Goal: Task Accomplishment & Management: Use online tool/utility

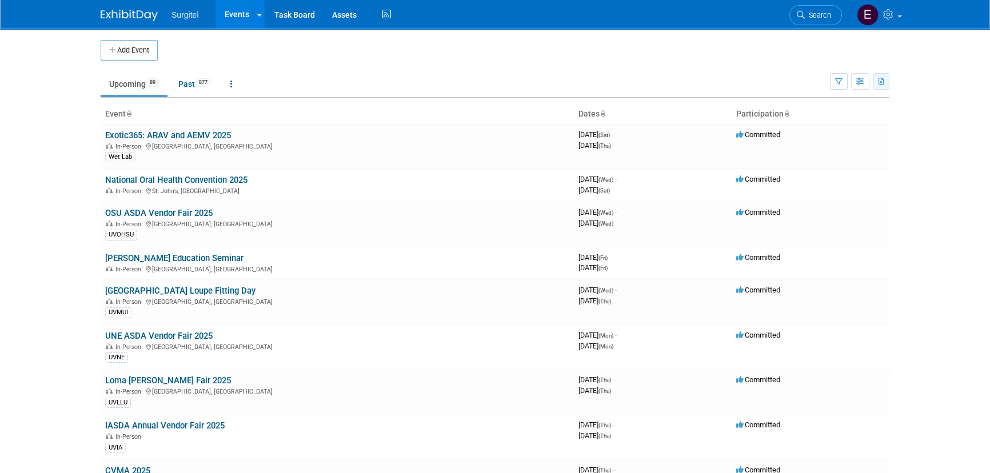
click at [878, 80] on icon "button" at bounding box center [881, 81] width 6 height 7
click at [812, 110] on link "Export Current View (89 Events)" at bounding box center [818, 118] width 124 height 16
click at [835, 11] on link "Search" at bounding box center [815, 15] width 53 height 20
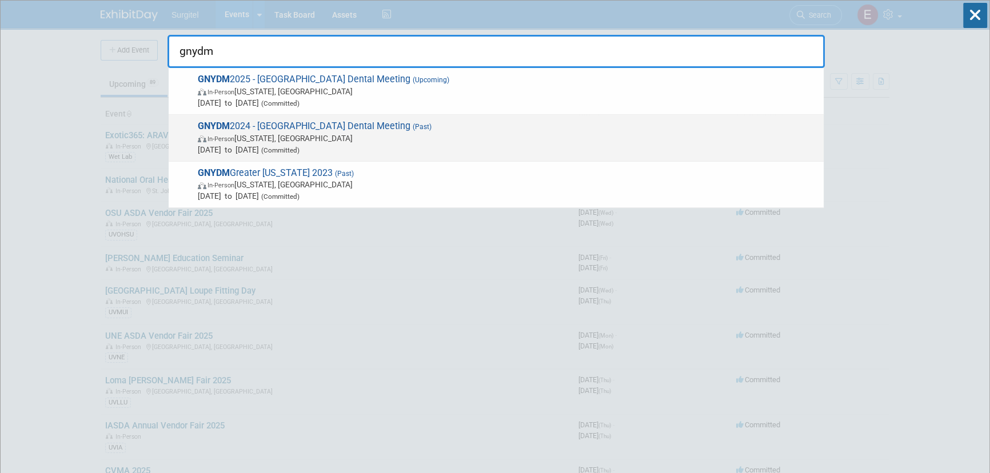
type input "gnydm"
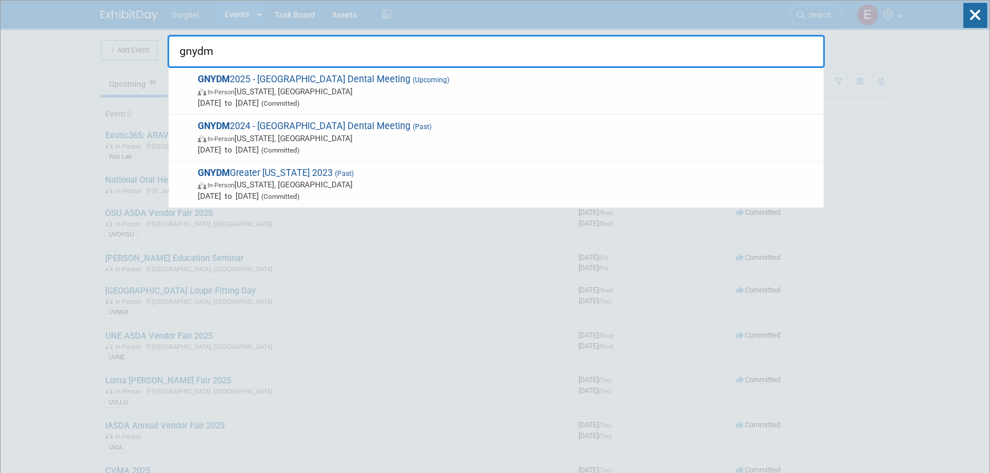
click at [536, 147] on span "[DATE] to [DATE] (Committed)" at bounding box center [508, 149] width 620 height 11
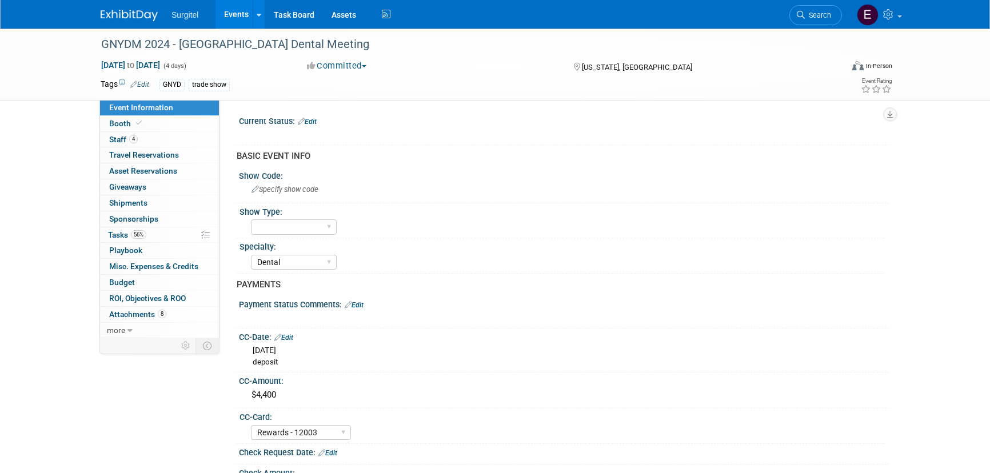
select select "Dental"
select select "Rewards - 12003"
select select "Yes"
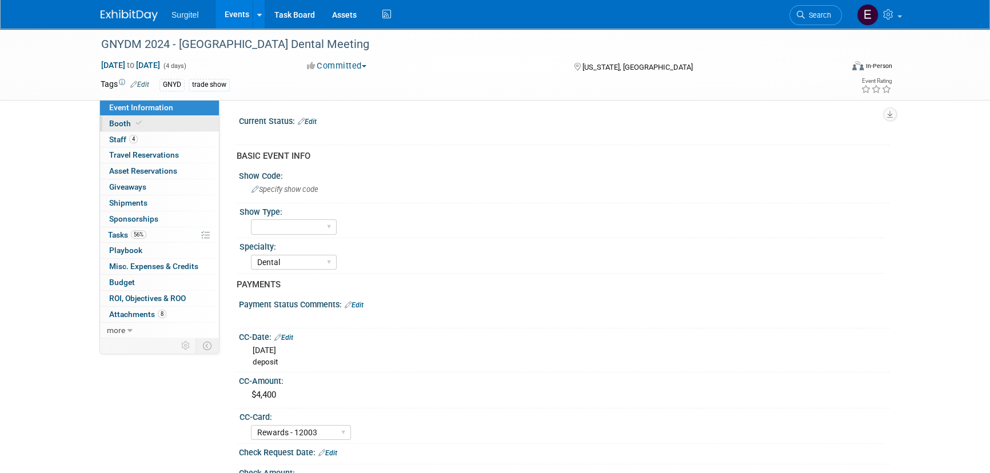
click at [140, 125] on span at bounding box center [139, 123] width 10 height 9
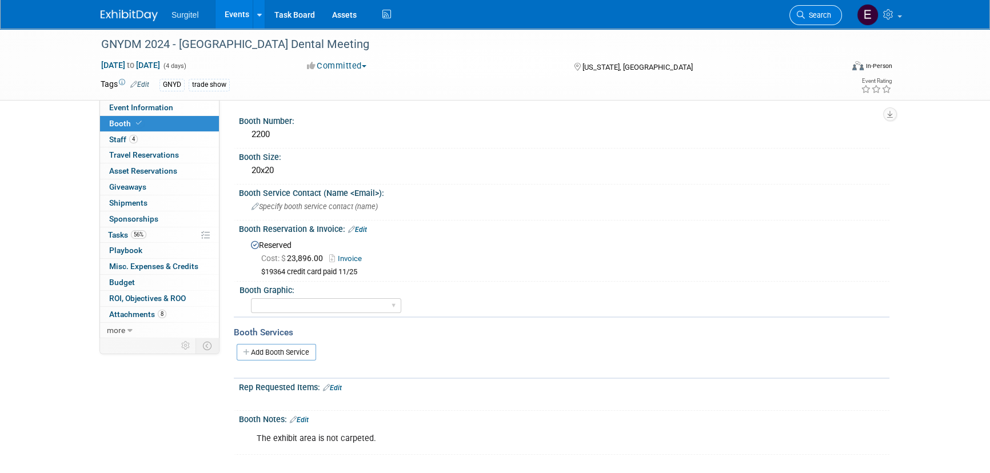
click at [810, 5] on link "Search" at bounding box center [815, 15] width 53 height 20
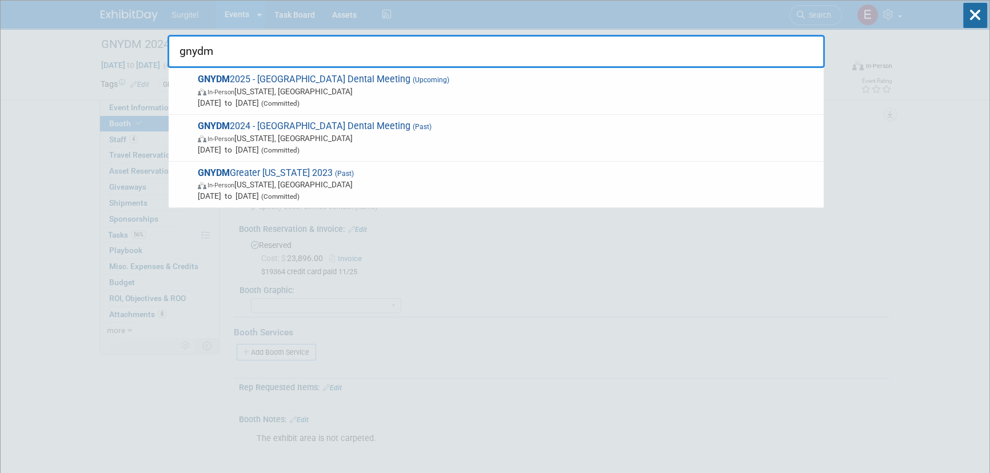
type input "gnydm"
click at [365, 87] on span "In-Person New York, NY" at bounding box center [508, 91] width 620 height 11
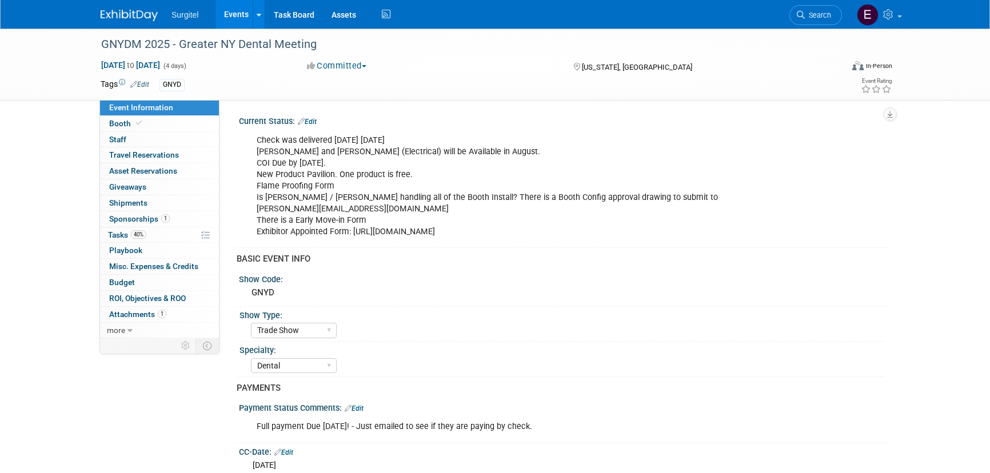
select select "Trade Show"
select select "Dental"
select select "Rewards - 12003"
select select "No"
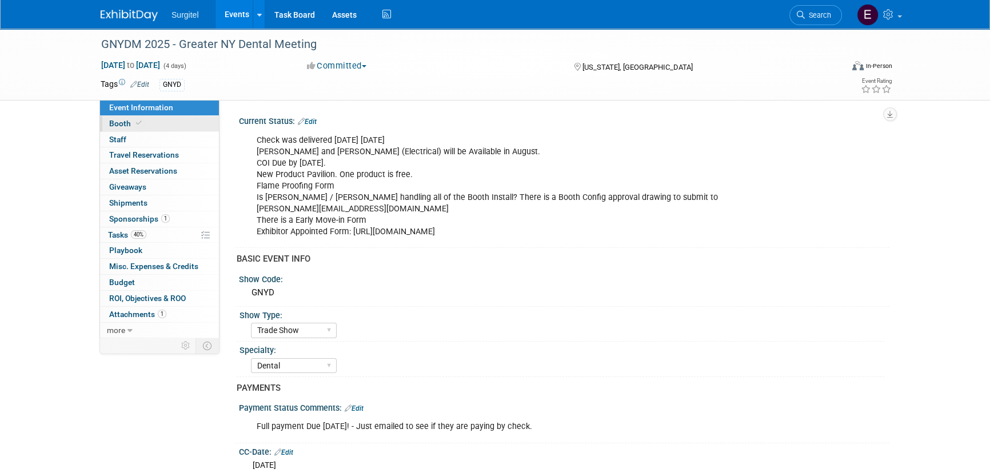
click at [197, 120] on link "Booth" at bounding box center [159, 123] width 119 height 15
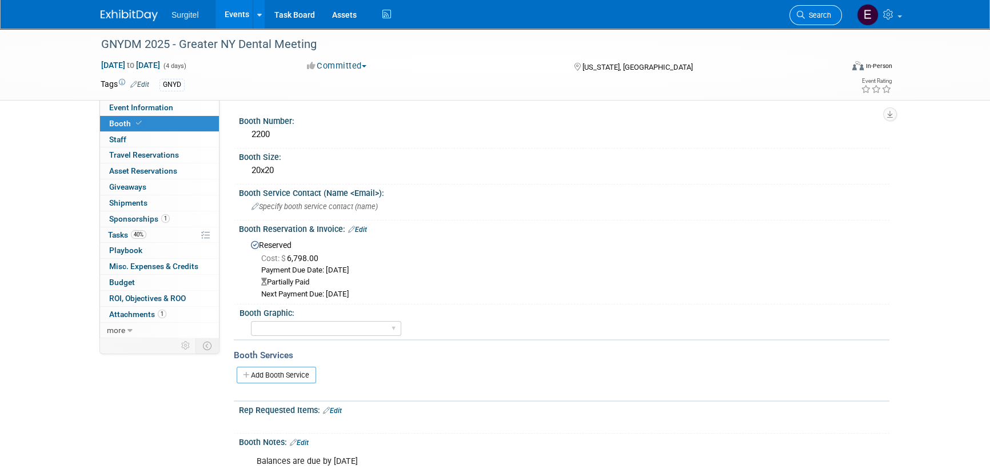
click at [805, 8] on link "Search" at bounding box center [815, 15] width 53 height 20
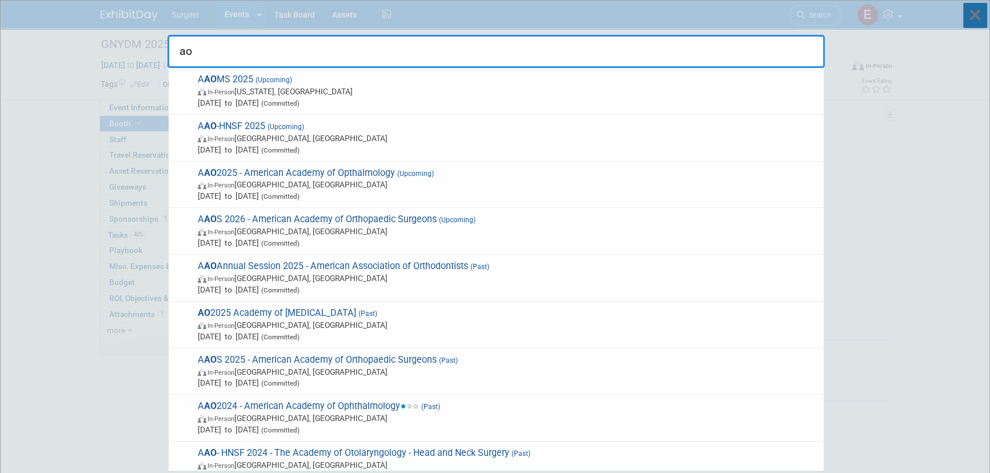
type input "ao"
click at [978, 6] on icon at bounding box center [975, 15] width 24 height 25
